Goal: Information Seeking & Learning: Learn about a topic

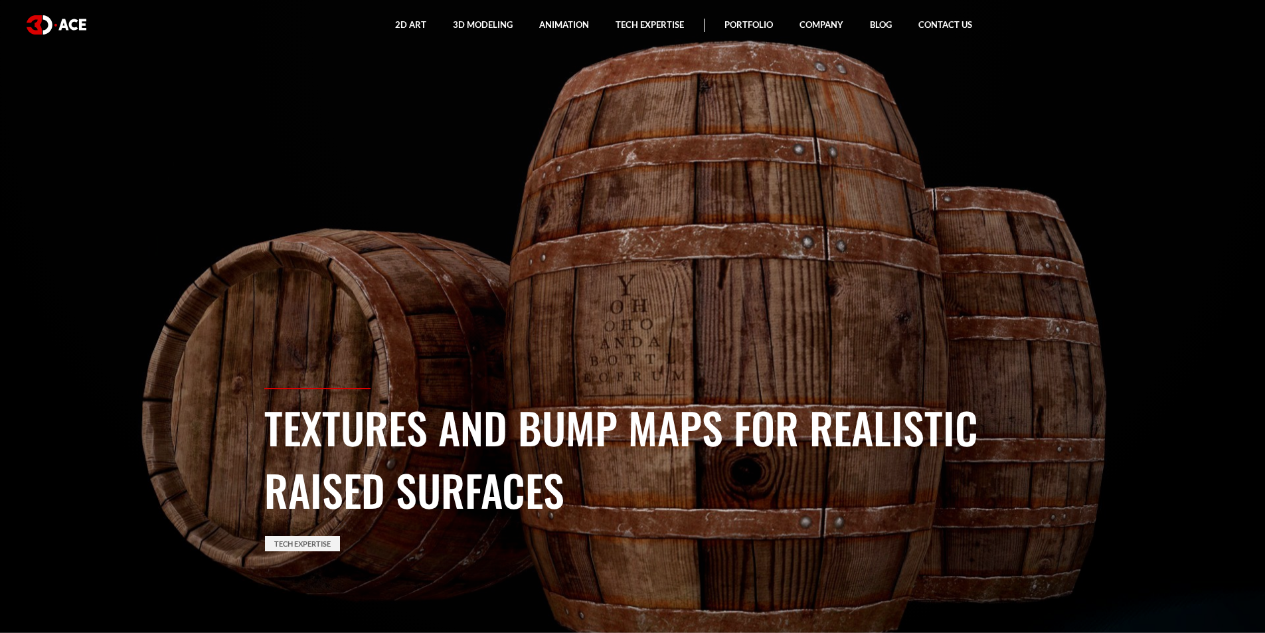
drag, startPoint x: 690, startPoint y: 243, endPoint x: 835, endPoint y: 269, distance: 146.4
click at [834, 269] on section "Textures and Bump Maps for Realistic Raised Surfaces Tech Expertise" at bounding box center [632, 316] width 1265 height 633
drag, startPoint x: 665, startPoint y: 274, endPoint x: 742, endPoint y: 258, distance: 78.0
click at [742, 258] on section "Textures and Bump Maps for Realistic Raised Surfaces Tech Expertise" at bounding box center [632, 316] width 1265 height 633
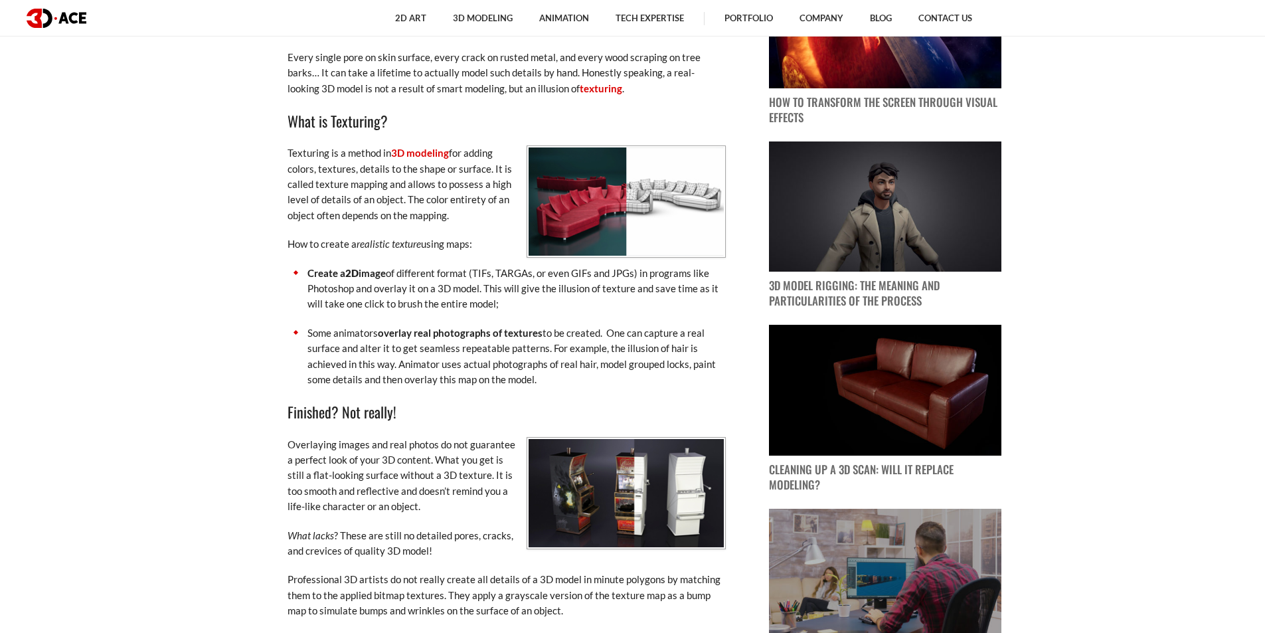
scroll to position [730, 0]
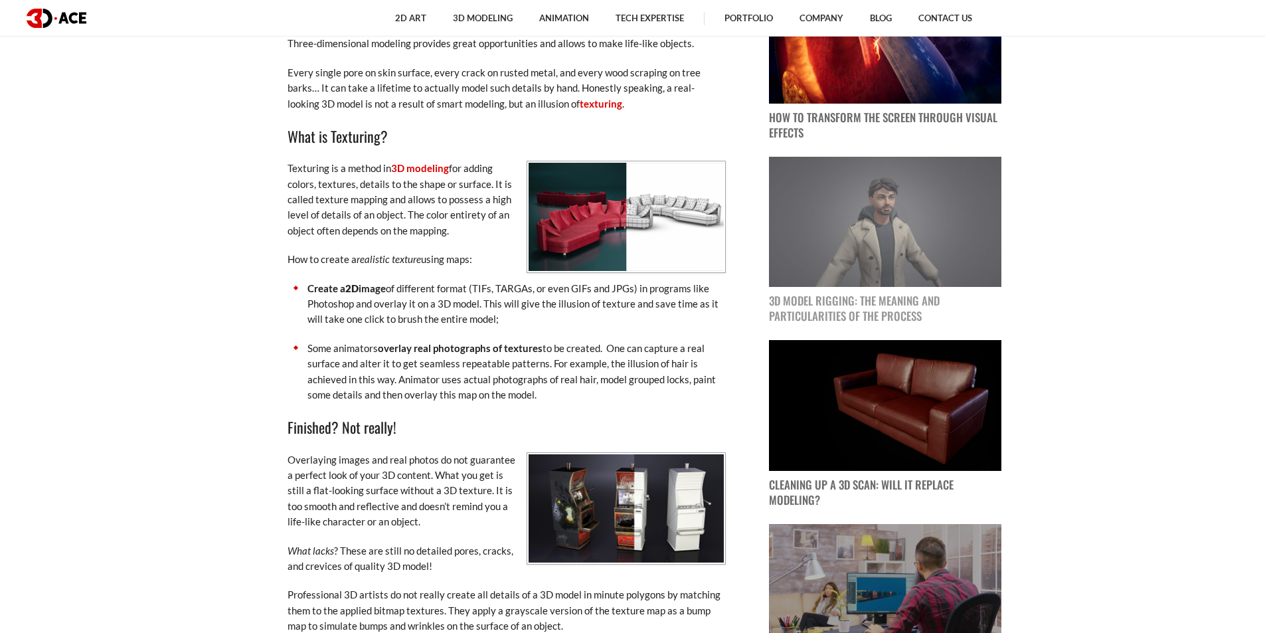
click at [880, 178] on img at bounding box center [885, 222] width 232 height 131
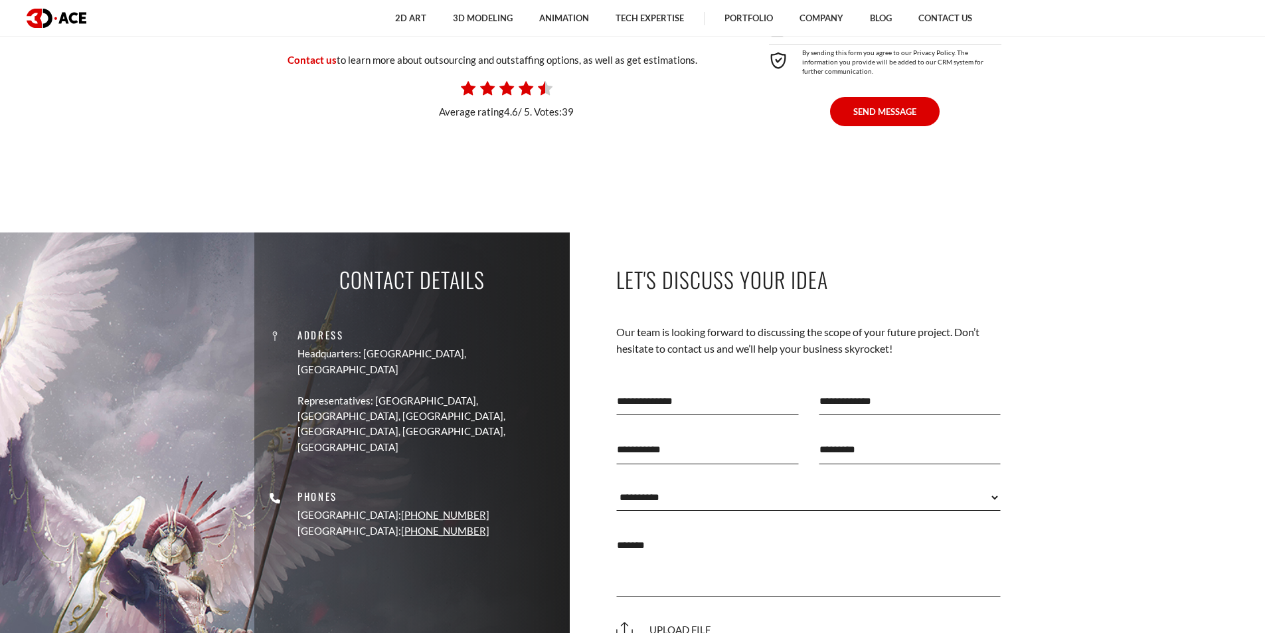
scroll to position [4116, 0]
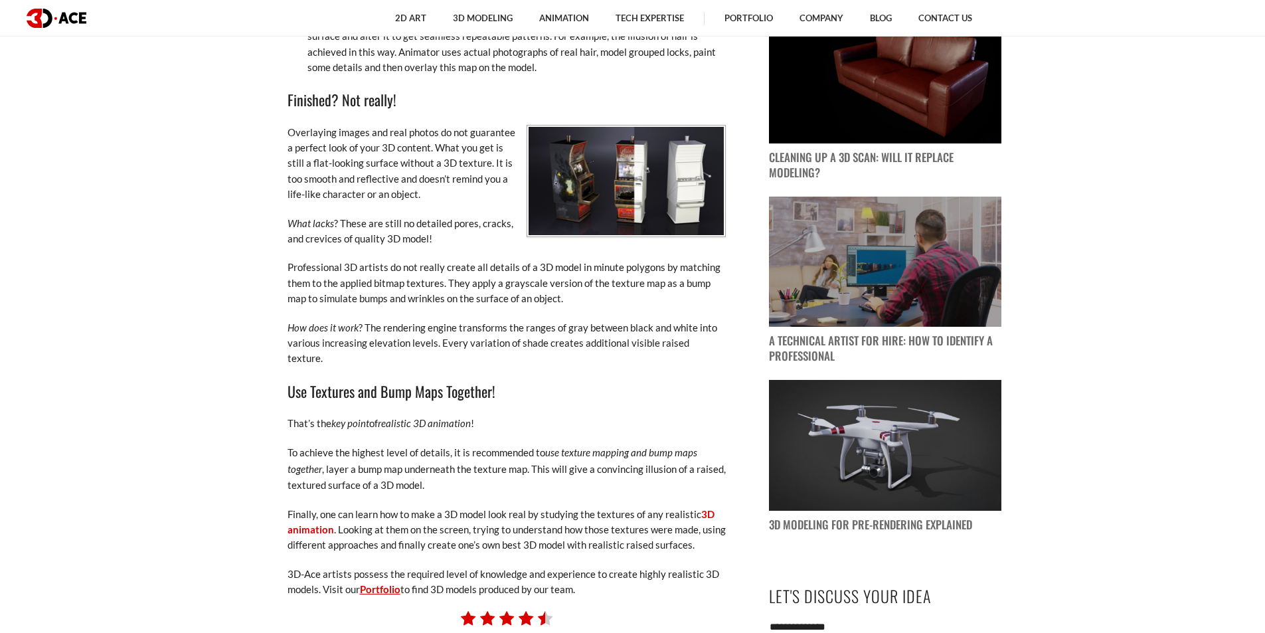
scroll to position [1062, 0]
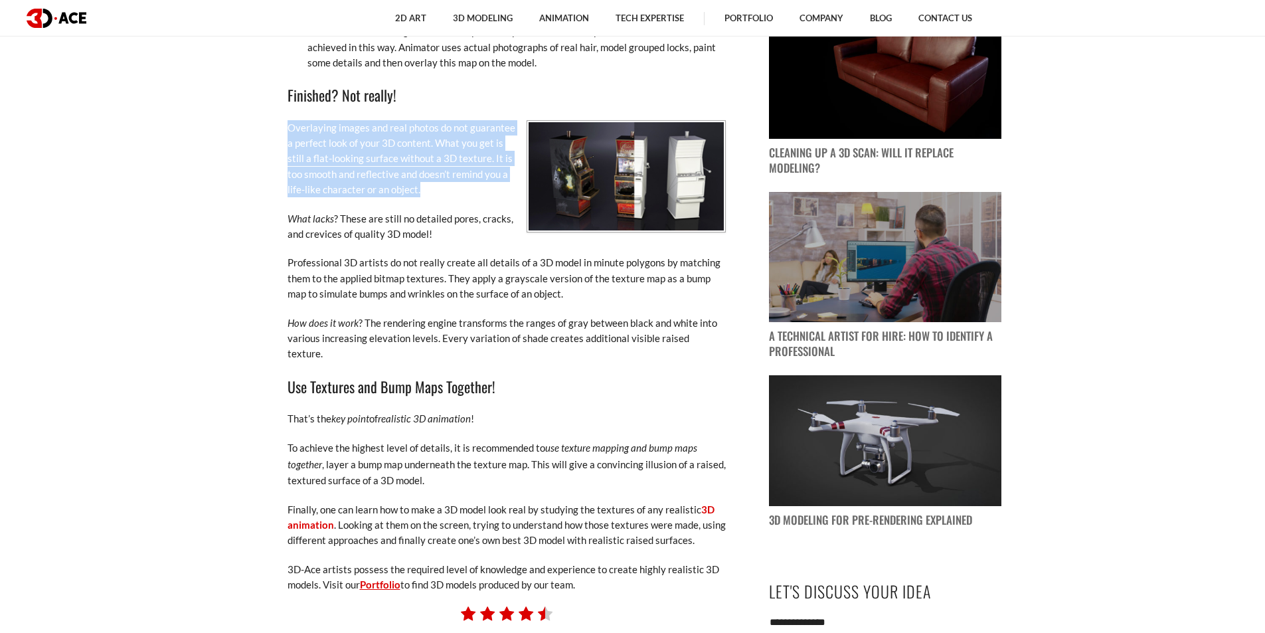
drag, startPoint x: 283, startPoint y: 125, endPoint x: 438, endPoint y: 185, distance: 165.8
click at [438, 185] on div "March 2, 2013 What gives us the impression of reality? Details! Every last deta…" at bounding box center [506, 97] width 485 height 991
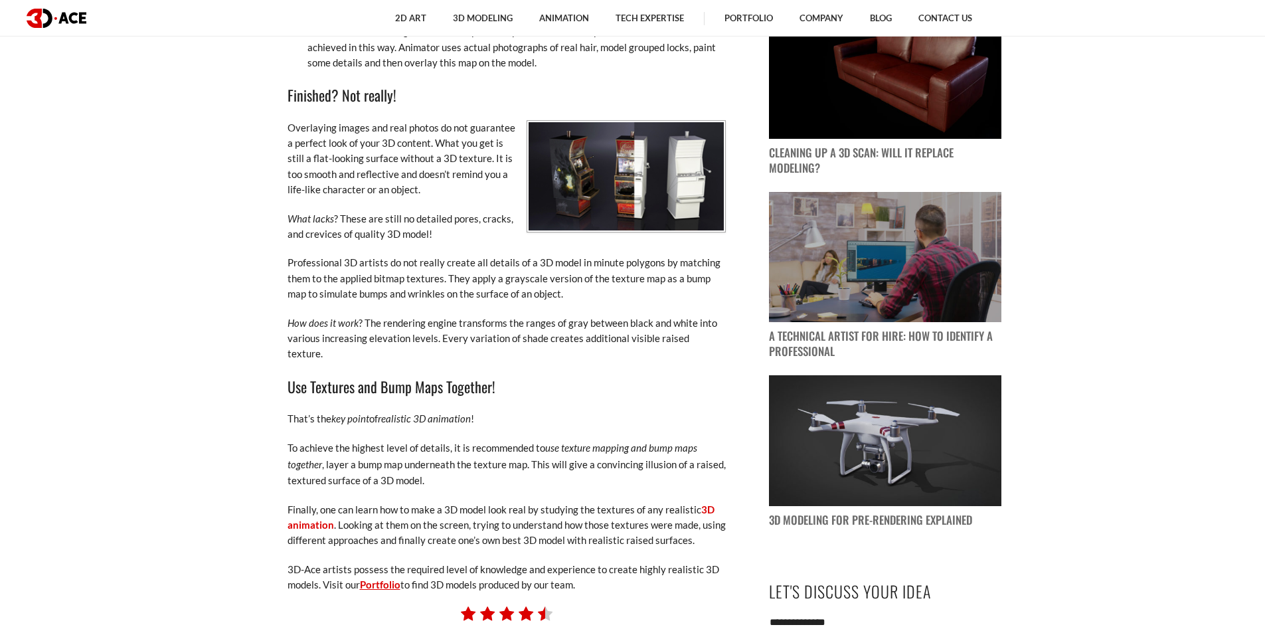
click at [439, 201] on div "What gives us the impression of reality? Details! Every last detail matters! Im…" at bounding box center [506, 110] width 438 height 963
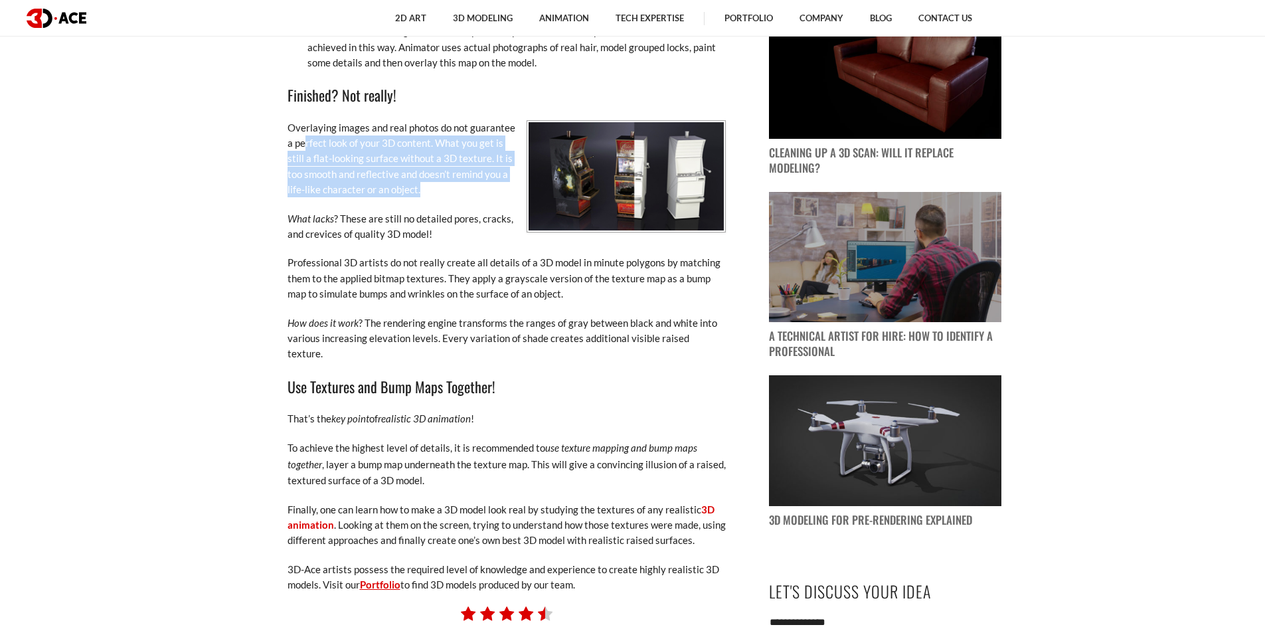
drag, startPoint x: 433, startPoint y: 191, endPoint x: 305, endPoint y: 139, distance: 138.2
click at [304, 141] on p "Overlaying images and real photos do not guarantee a perfect look of your 3D co…" at bounding box center [506, 159] width 438 height 78
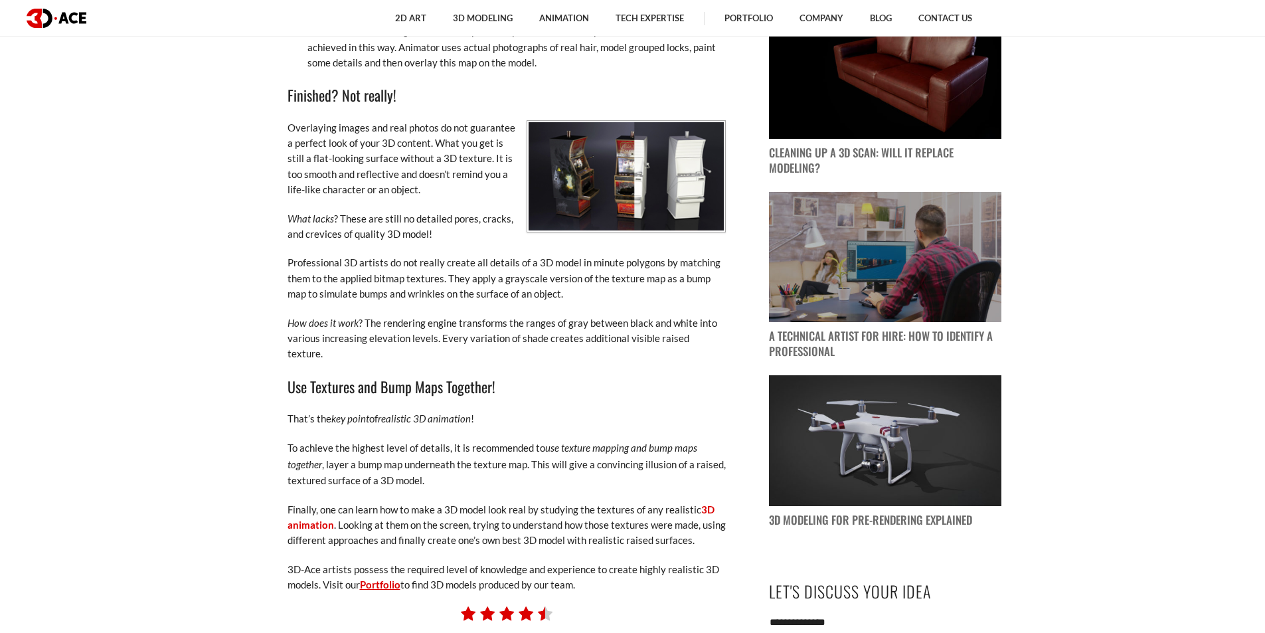
click at [532, 253] on div "What gives us the impression of reality? Details! Every last detail matters! Im…" at bounding box center [506, 110] width 438 height 963
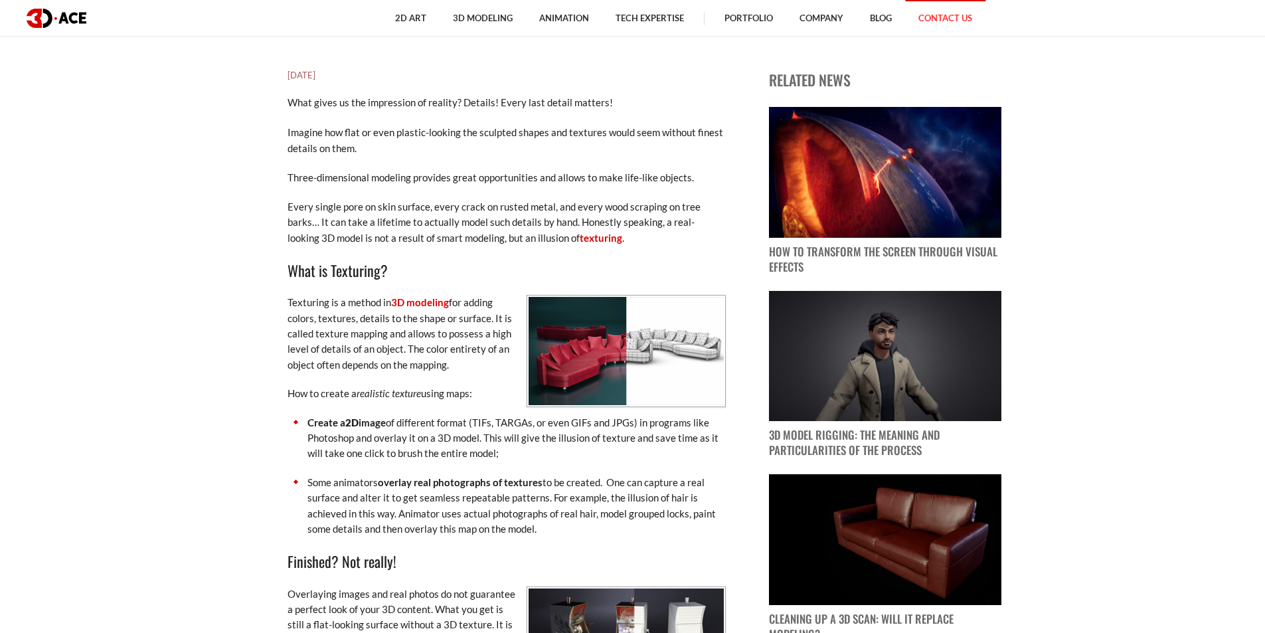
scroll to position [465, 0]
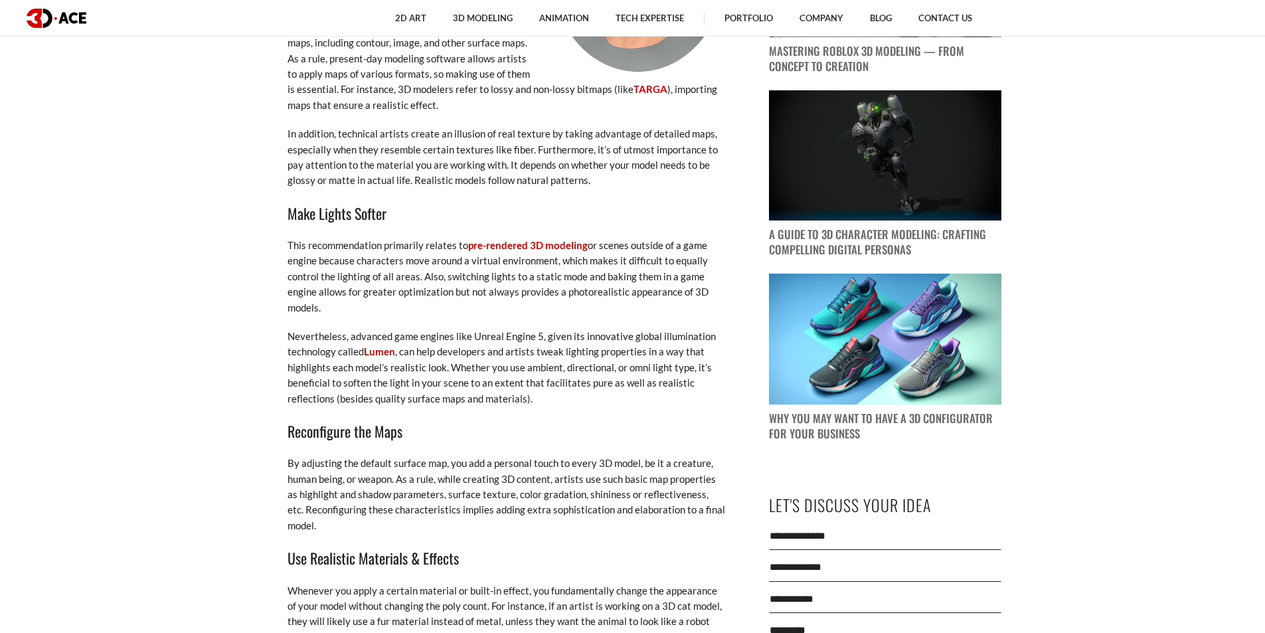
scroll to position [1195, 0]
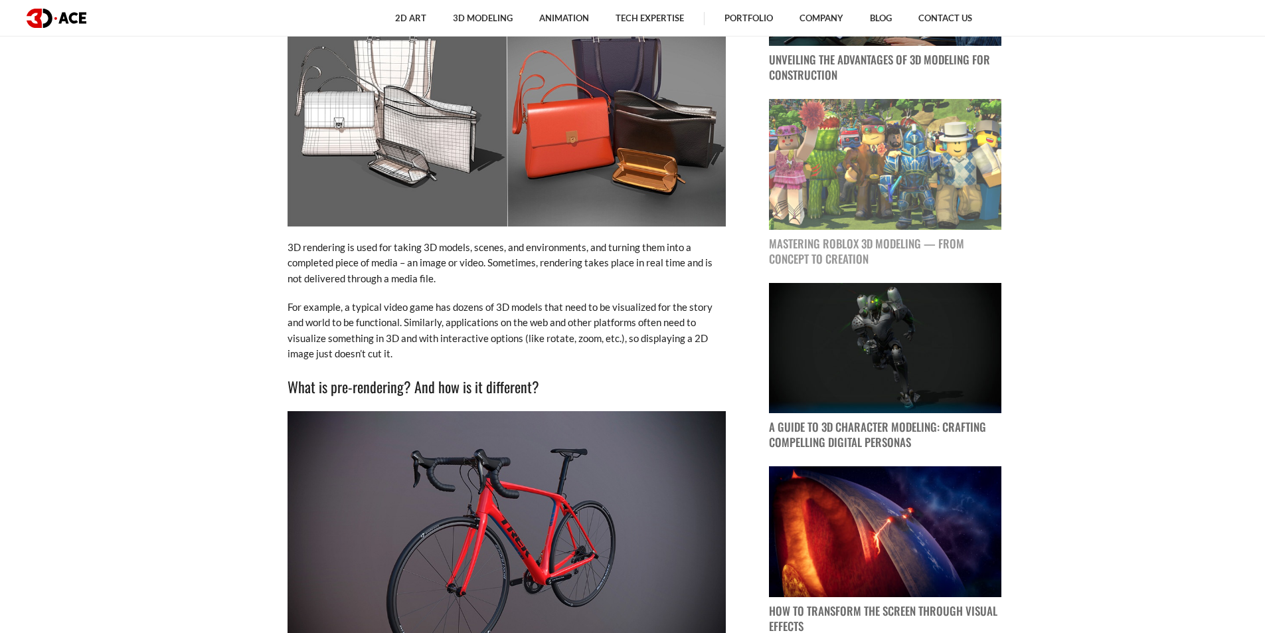
scroll to position [1062, 0]
